Goal: Navigation & Orientation: Find specific page/section

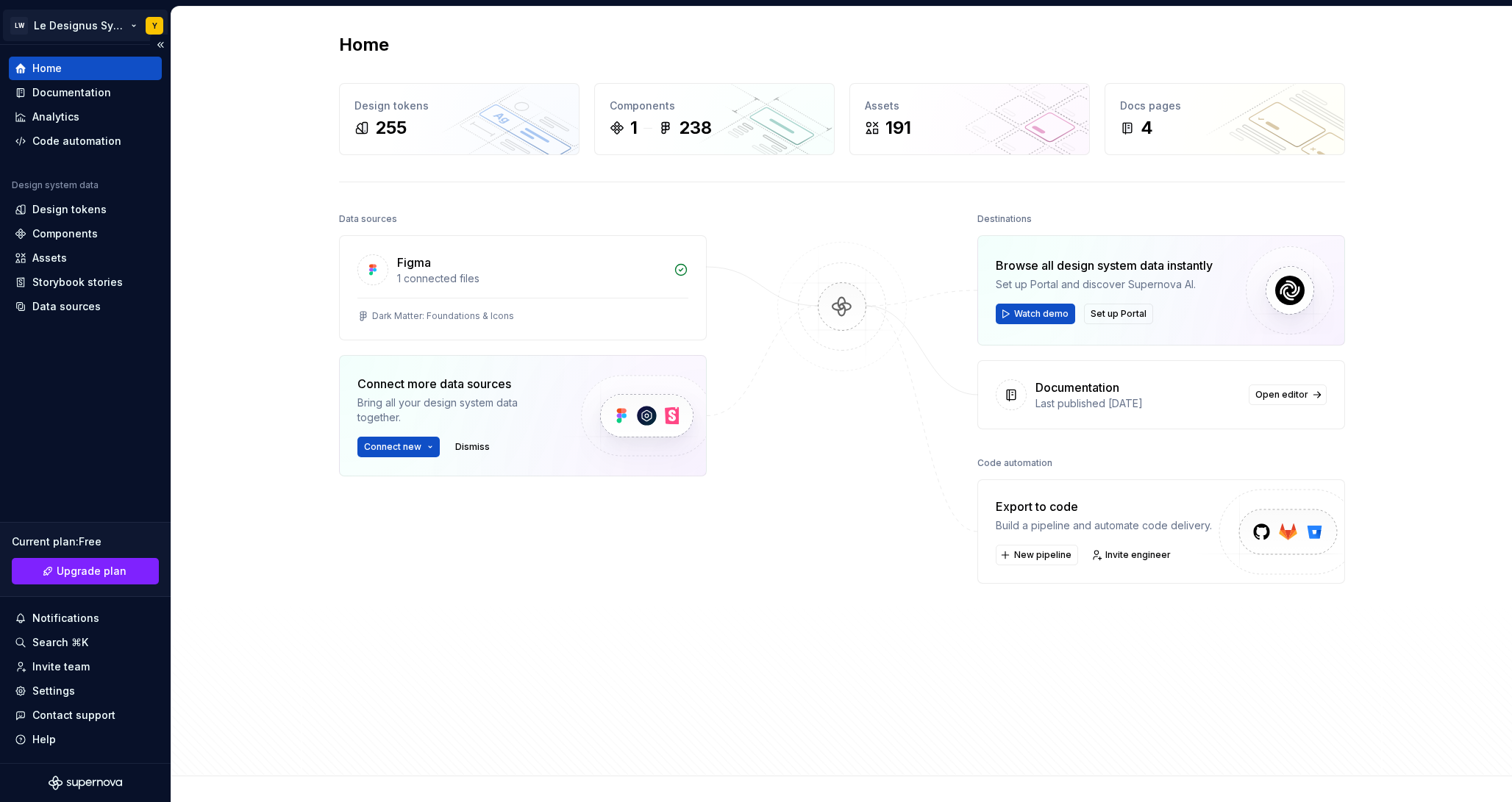
click at [79, 19] on html "LW Le Designus Systemus Y Home Documentation Analytics Code automation Design s…" at bounding box center [756, 401] width 1512 height 802
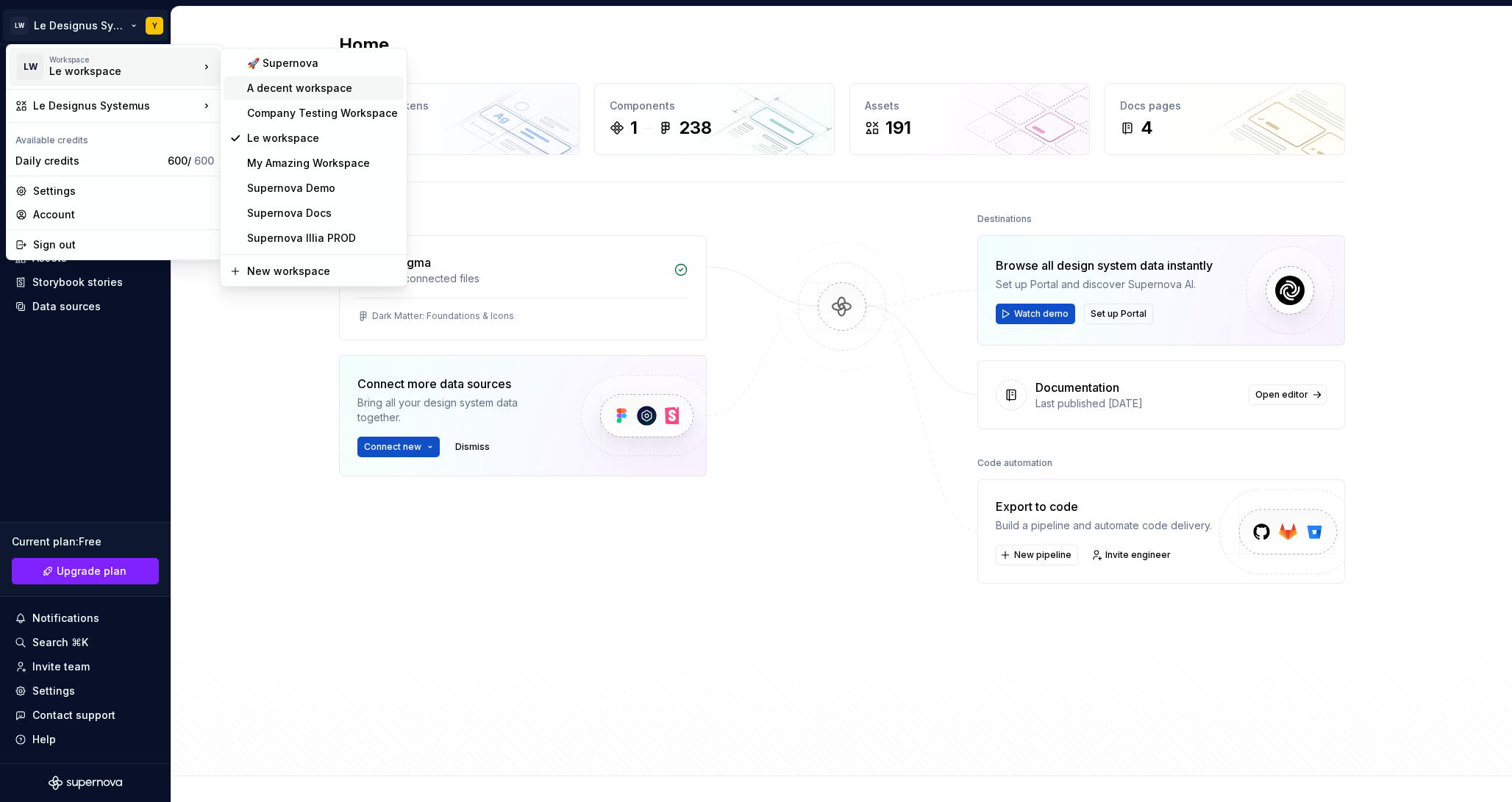
click at [287, 94] on div "A decent workspace" at bounding box center [322, 88] width 151 height 15
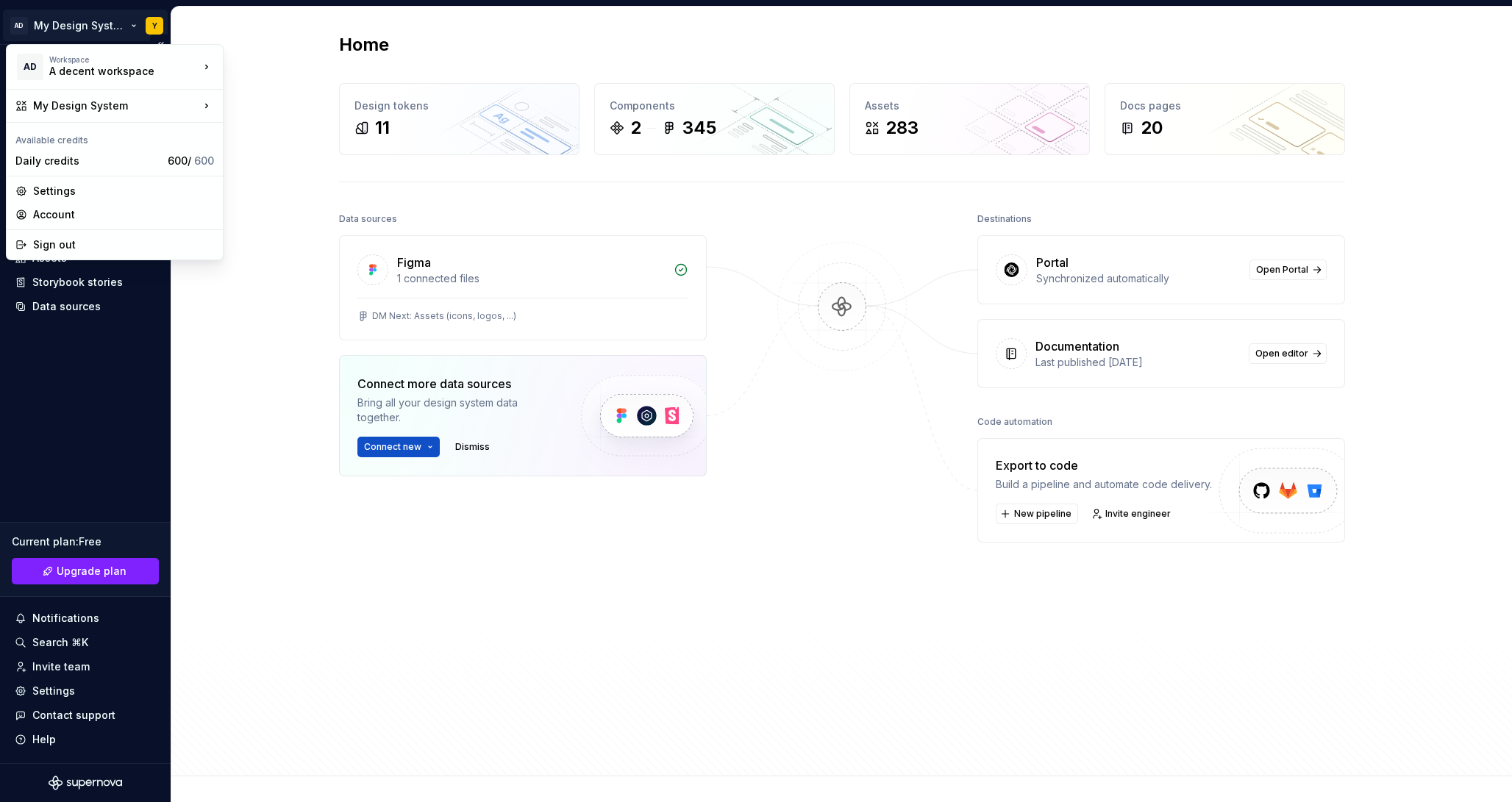
click at [68, 29] on html "AD My Design System Y Home Documentation Analytics Code automation Design syste…" at bounding box center [756, 401] width 1512 height 802
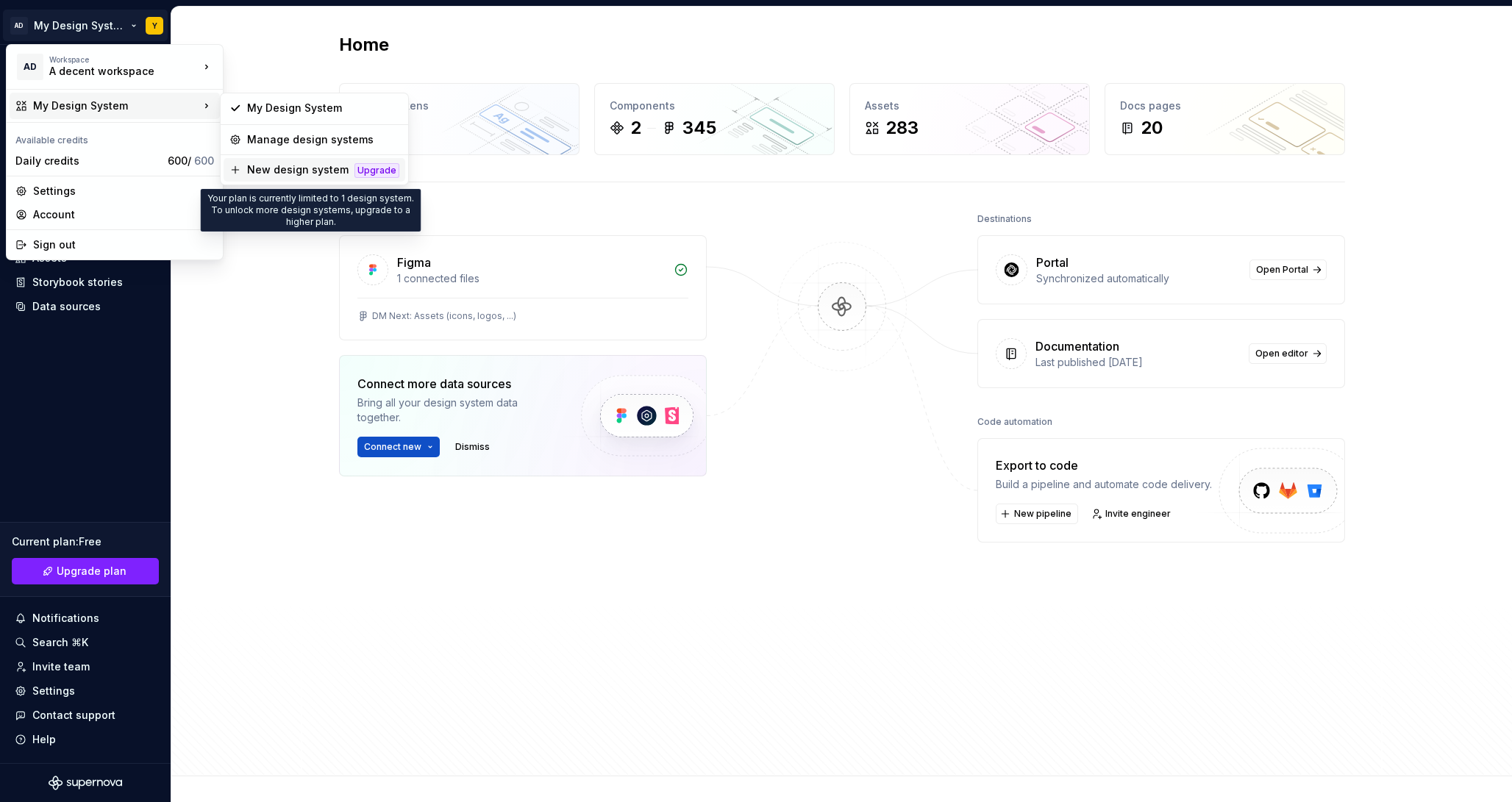
click at [290, 163] on div "New design system" at bounding box center [298, 170] width 102 height 15
